Goal: Obtain resource: Download file/media

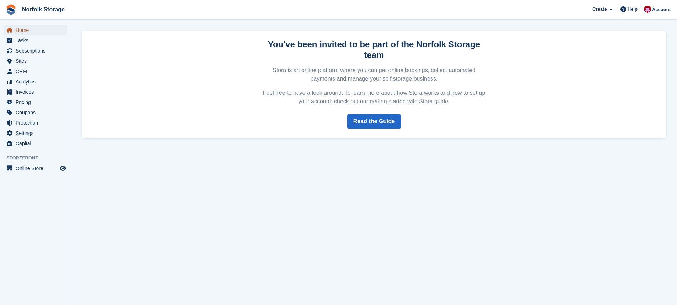
click at [26, 31] on span "Home" at bounding box center [37, 30] width 43 height 10
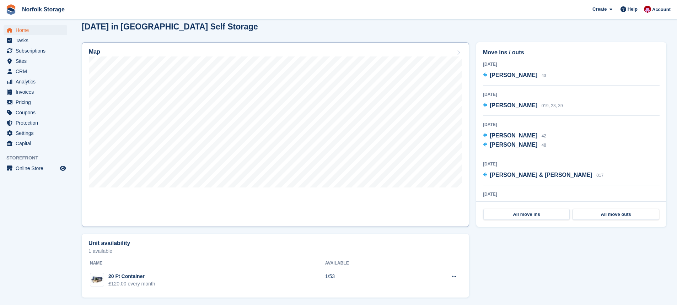
scroll to position [192, 0]
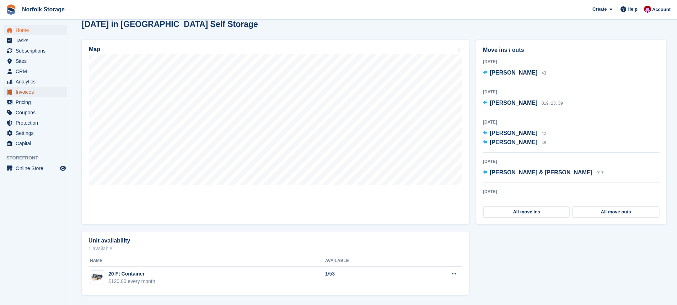
click at [42, 94] on span "Invoices" at bounding box center [37, 92] width 43 height 10
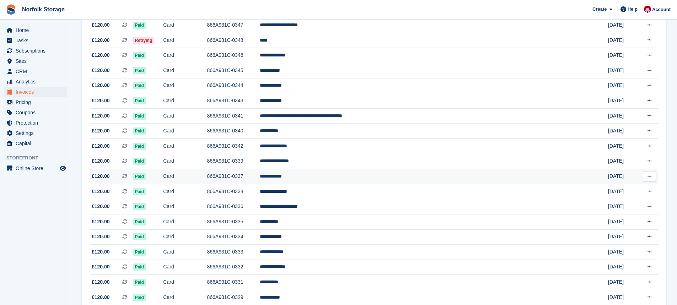
scroll to position [356, 0]
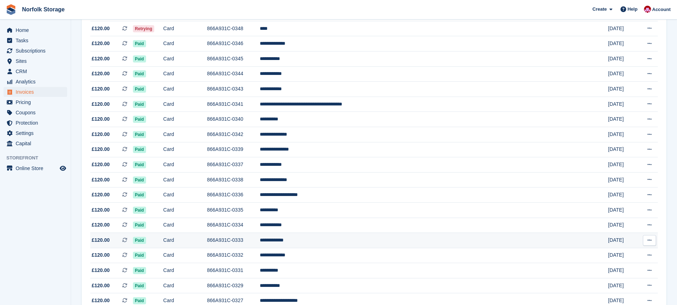
click at [260, 244] on td "866A931C-0333" at bounding box center [233, 240] width 53 height 15
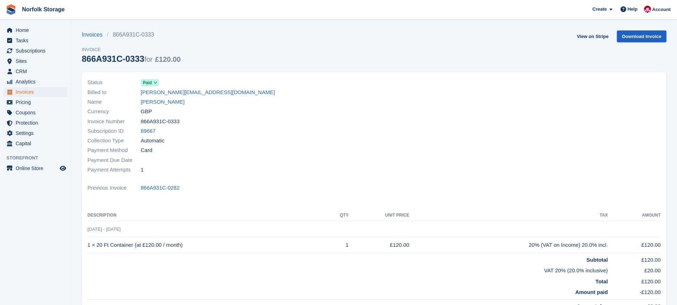
click at [636, 36] on link "Download Invoice" at bounding box center [641, 37] width 49 height 12
click at [30, 92] on span "Invoices" at bounding box center [37, 92] width 43 height 10
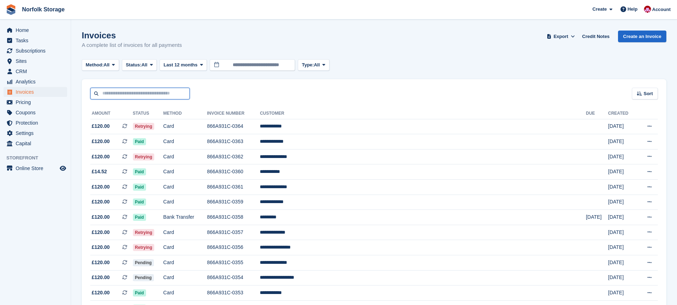
click at [135, 93] on input "text" at bounding box center [140, 94] width 100 height 12
type input "**********"
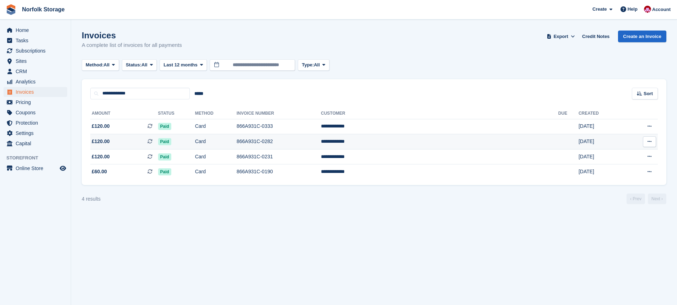
click at [650, 142] on icon at bounding box center [650, 141] width 4 height 5
click at [618, 156] on p "Download PDF" at bounding box center [622, 155] width 62 height 9
click at [502, 215] on section "Invoices A complete list of invoices for all payments Export Export Invoices Ex…" at bounding box center [374, 152] width 606 height 305
click at [237, 144] on td "Card" at bounding box center [216, 141] width 42 height 15
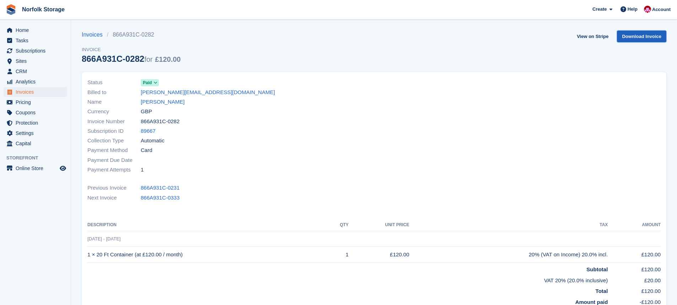
click at [634, 37] on link "Download Invoice" at bounding box center [641, 37] width 49 height 12
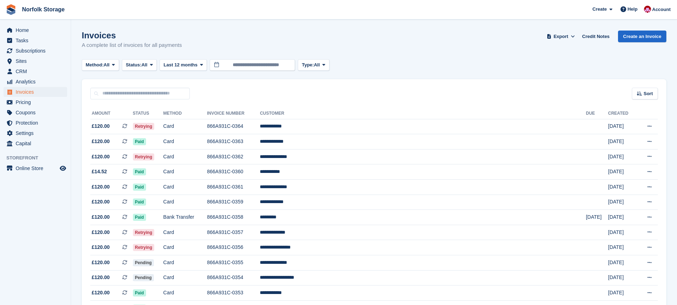
scroll to position [356, 0]
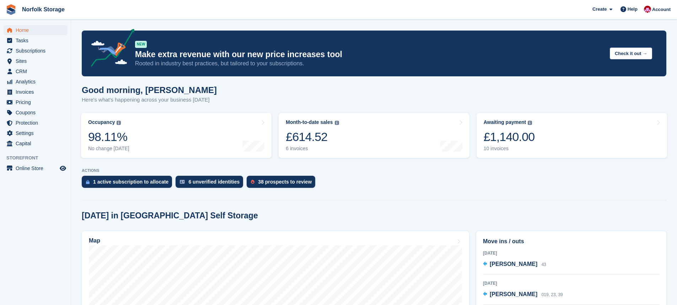
scroll to position [192, 0]
